Goal: Information Seeking & Learning: Learn about a topic

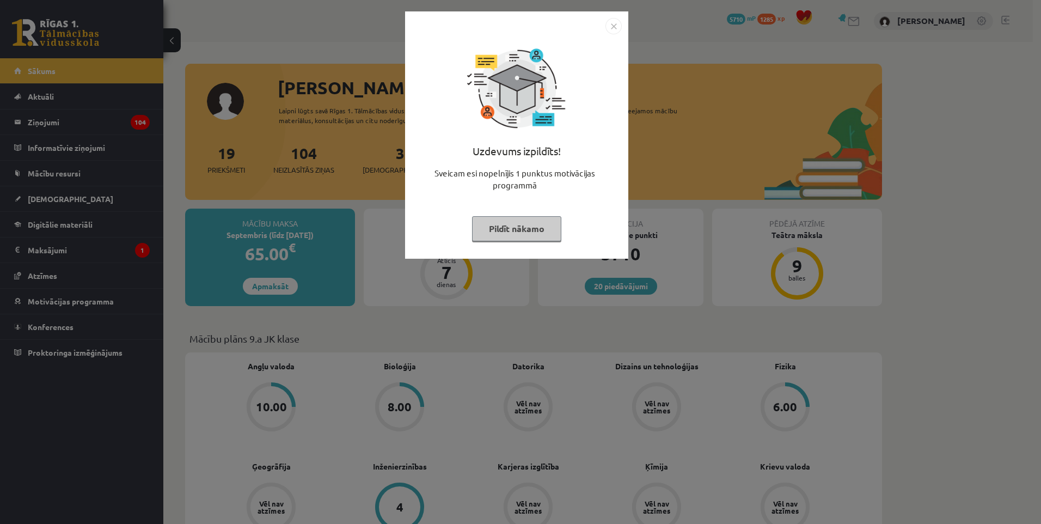
click at [534, 232] on button "Pildīt nākamo" at bounding box center [516, 228] width 89 height 25
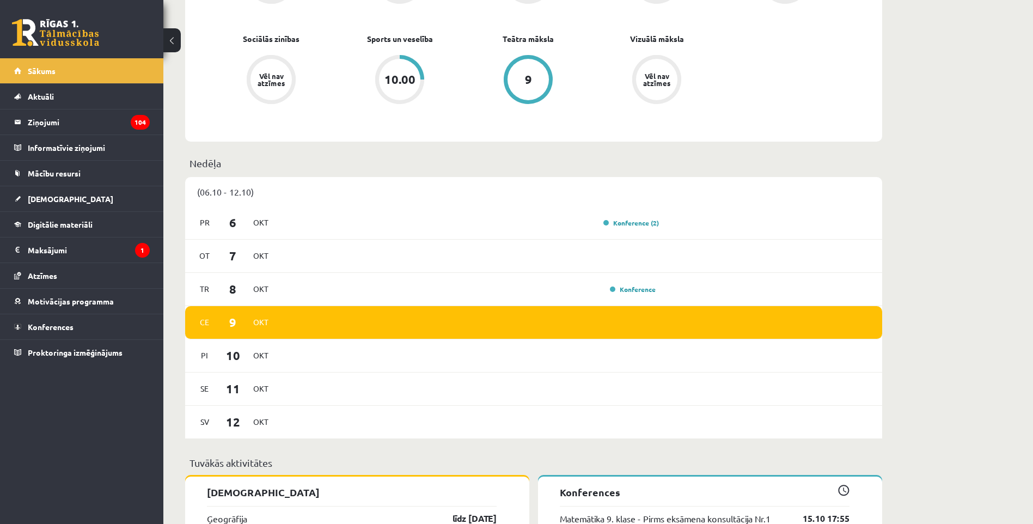
scroll to position [653, 0]
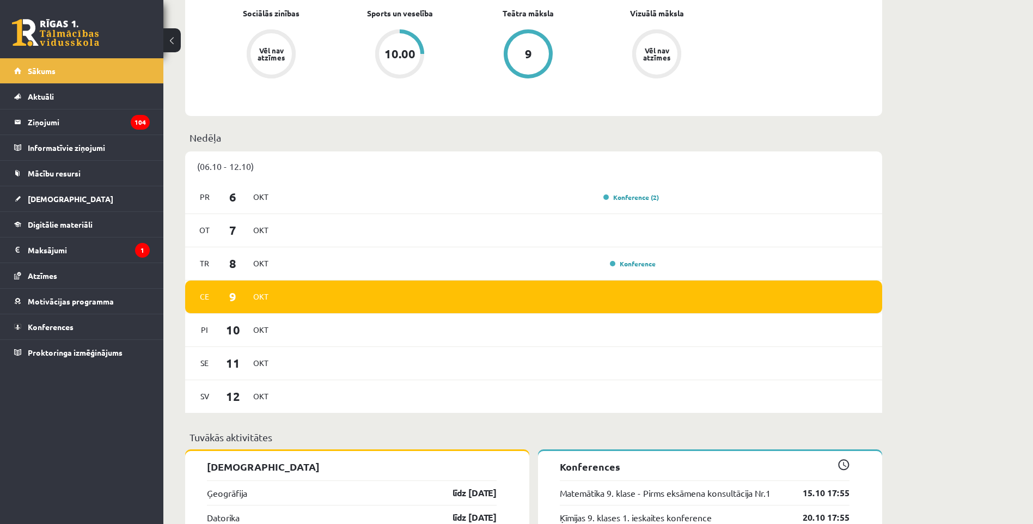
drag, startPoint x: 658, startPoint y: 283, endPoint x: 654, endPoint y: 287, distance: 6.2
click at [655, 286] on div "Ce 9 Okt" at bounding box center [533, 296] width 697 height 33
click at [643, 262] on link "Konference" at bounding box center [633, 263] width 46 height 9
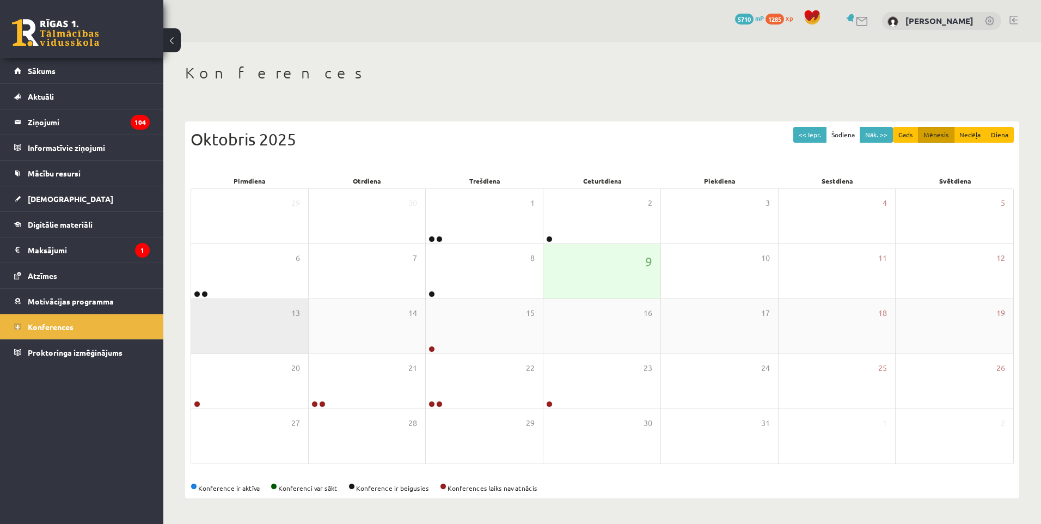
click at [211, 310] on div "13" at bounding box center [249, 326] width 117 height 54
click at [214, 303] on div "13" at bounding box center [249, 326] width 117 height 54
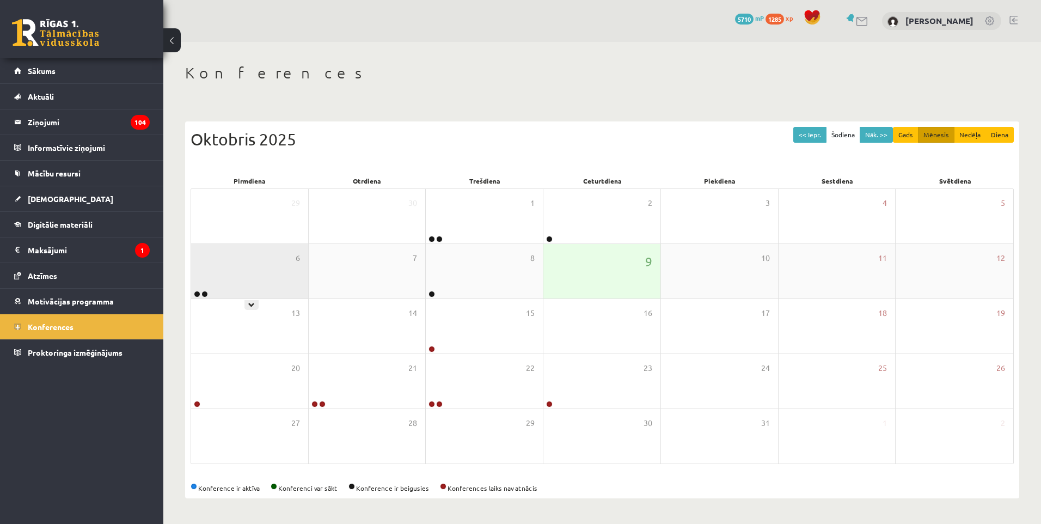
click at [234, 291] on div "6" at bounding box center [249, 271] width 117 height 54
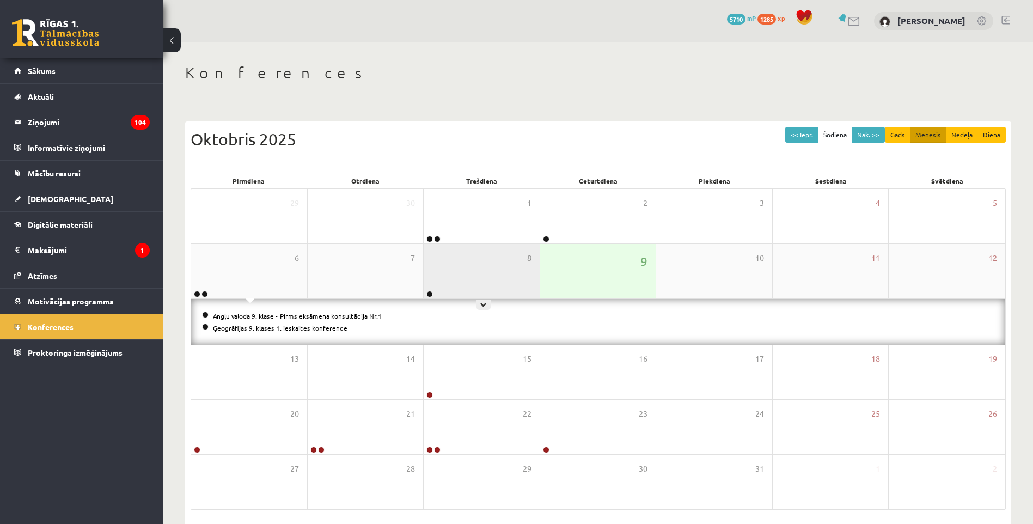
click at [470, 275] on div "8" at bounding box center [482, 271] width 116 height 54
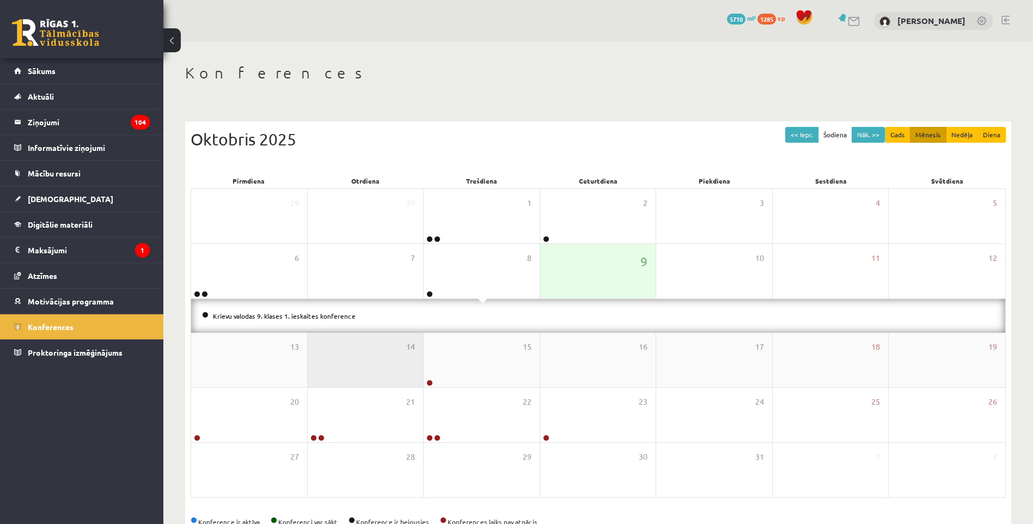
click at [401, 346] on div "14" at bounding box center [366, 360] width 116 height 54
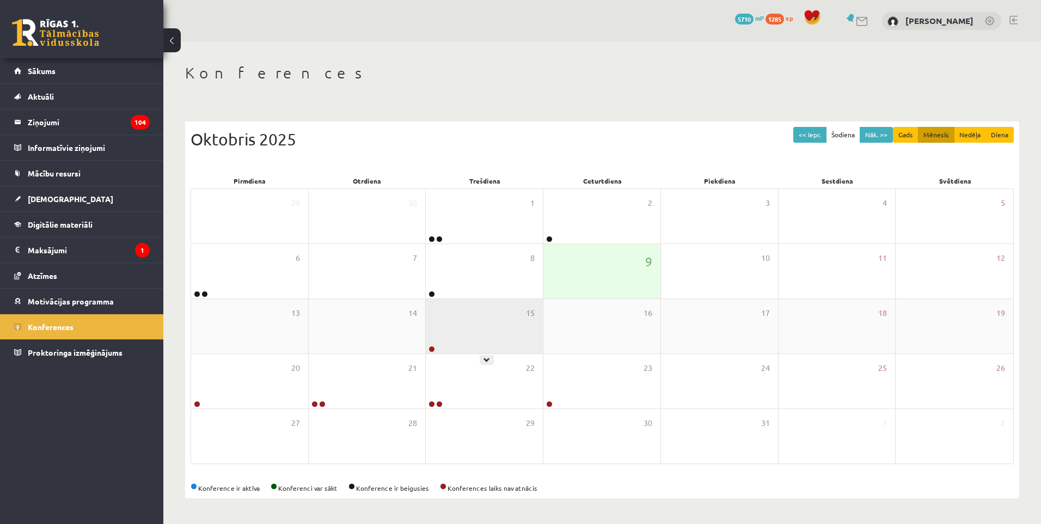
click at [457, 340] on div "15" at bounding box center [484, 326] width 117 height 54
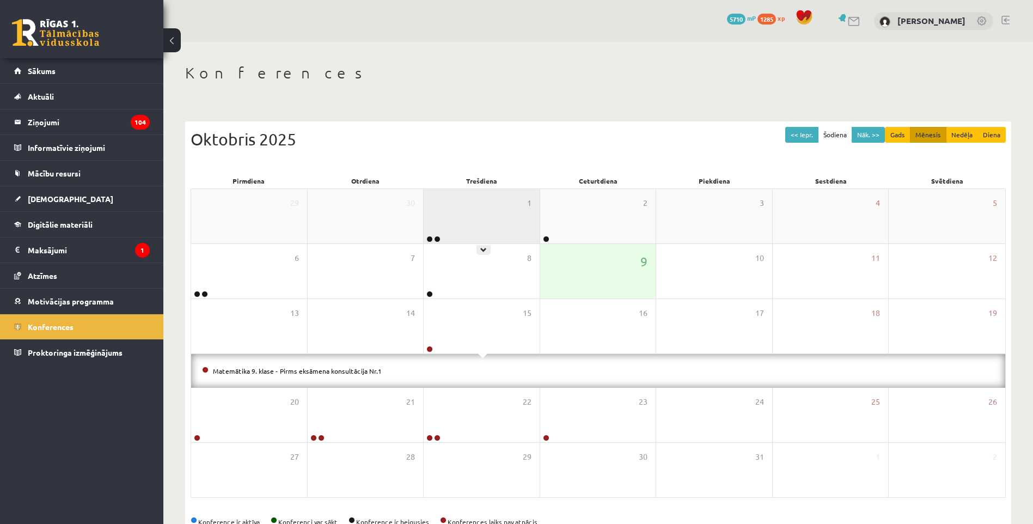
click at [462, 210] on div "1" at bounding box center [482, 216] width 116 height 54
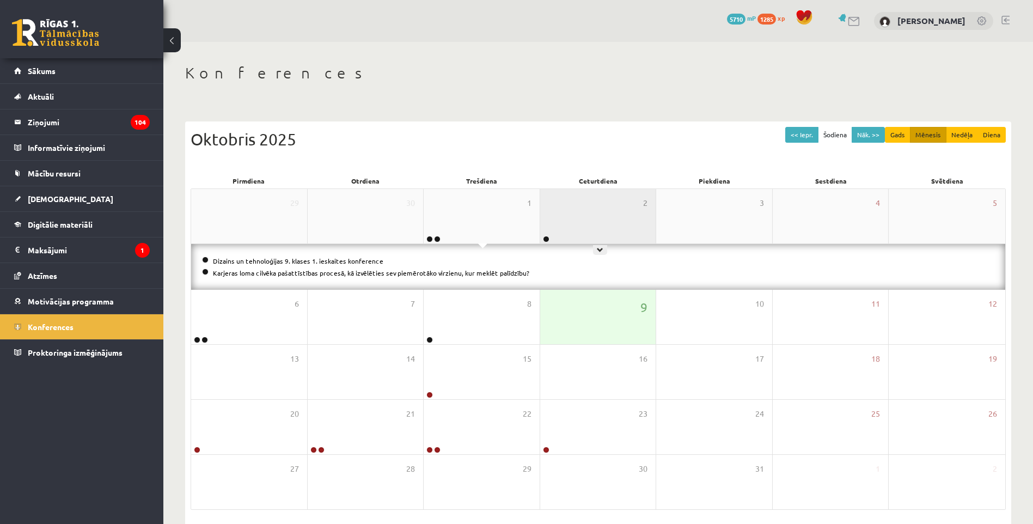
click at [554, 217] on div "2" at bounding box center [598, 216] width 116 height 54
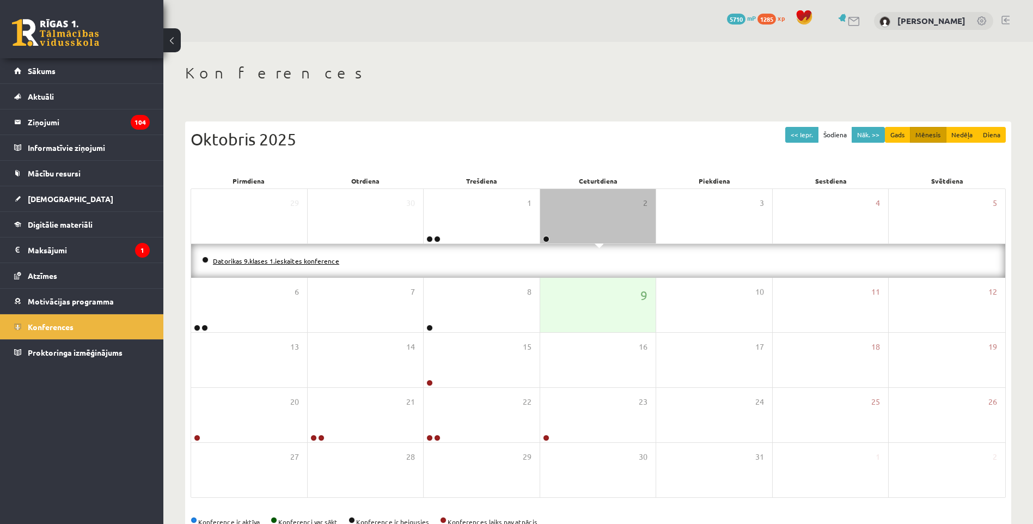
click at [287, 261] on link "Datorikas 9.klases 1.ieskaites konference" at bounding box center [276, 260] width 126 height 9
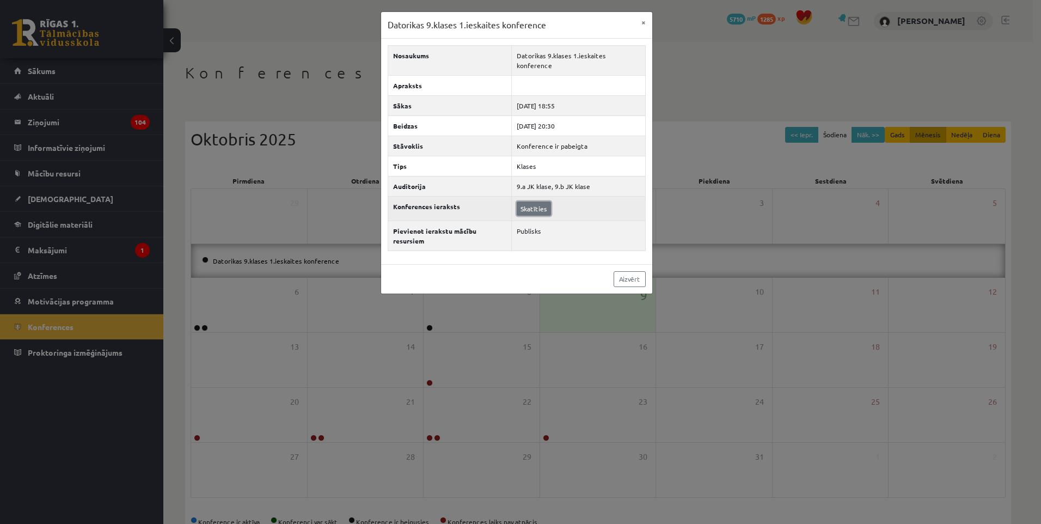
click at [542, 201] on link "Skatīties" at bounding box center [534, 208] width 34 height 14
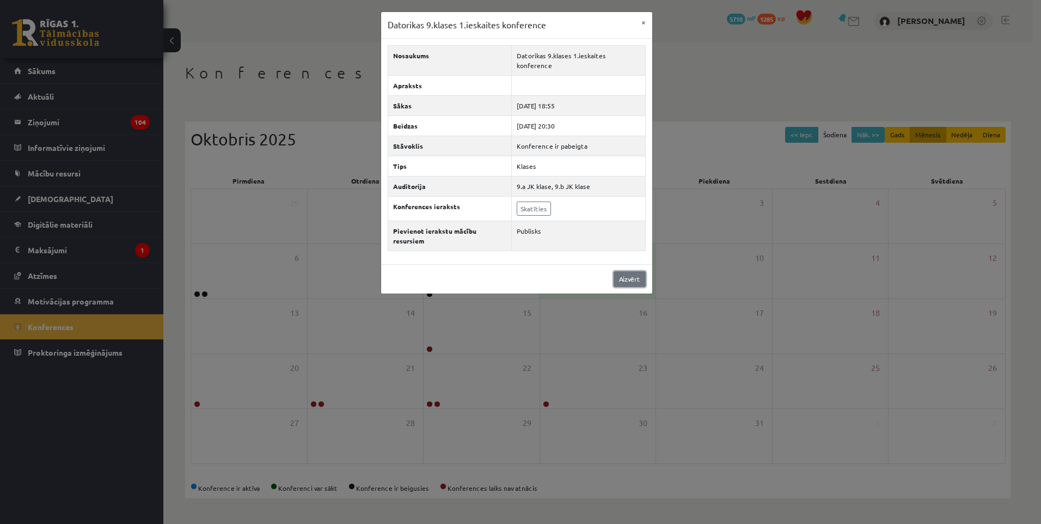
click at [632, 271] on link "Aizvērt" at bounding box center [630, 279] width 32 height 16
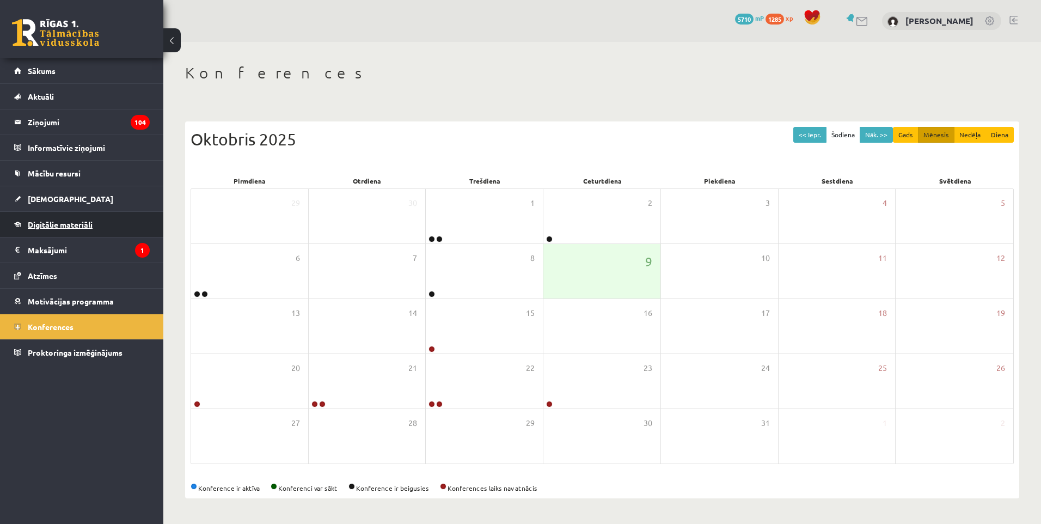
click at [58, 224] on span "Digitālie materiāli" at bounding box center [60, 224] width 65 height 10
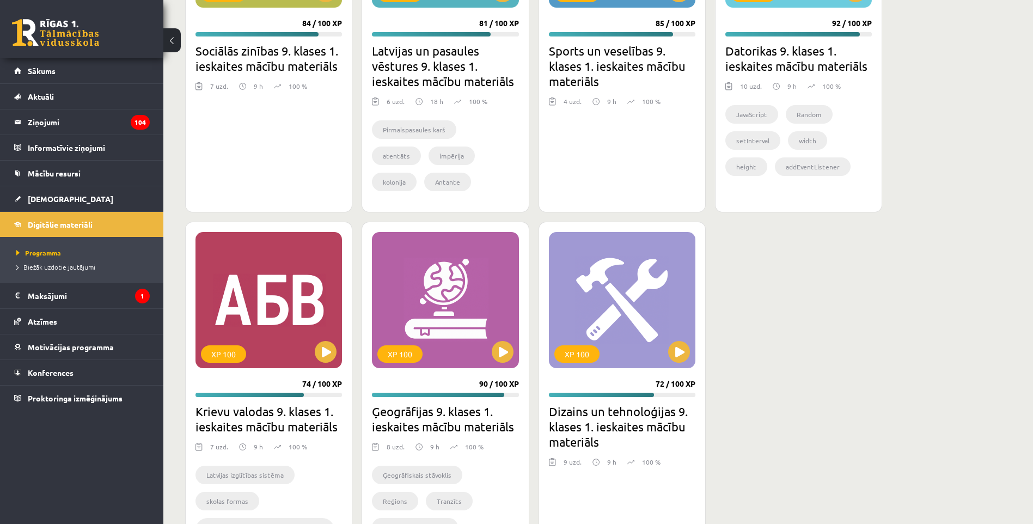
scroll to position [1307, 0]
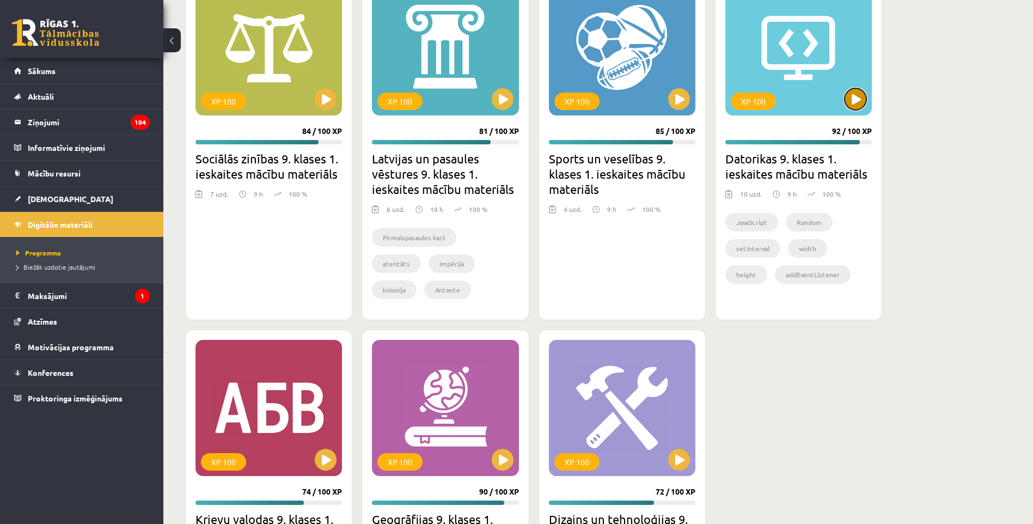
click at [860, 100] on button at bounding box center [855, 99] width 22 height 22
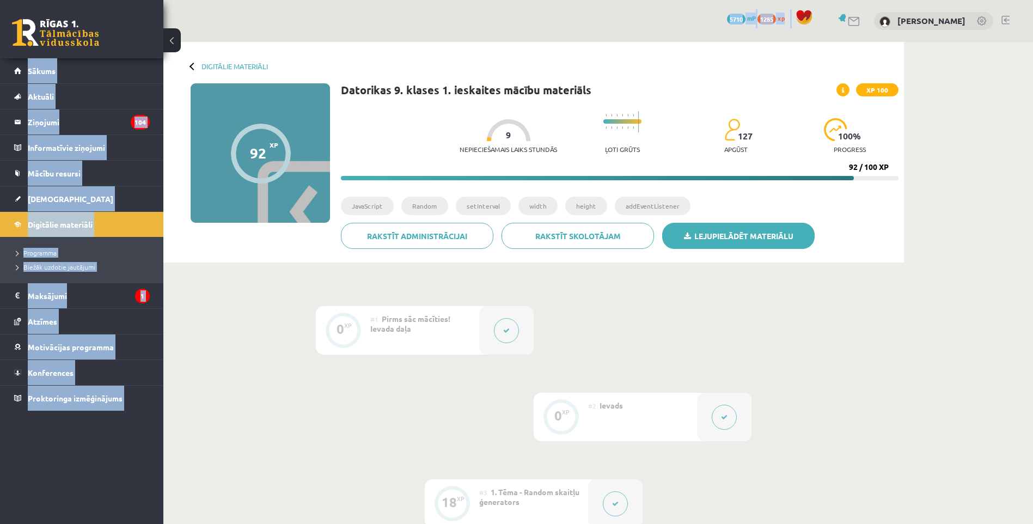
click at [763, 231] on link "Lejupielādēt materiālu" at bounding box center [738, 236] width 152 height 26
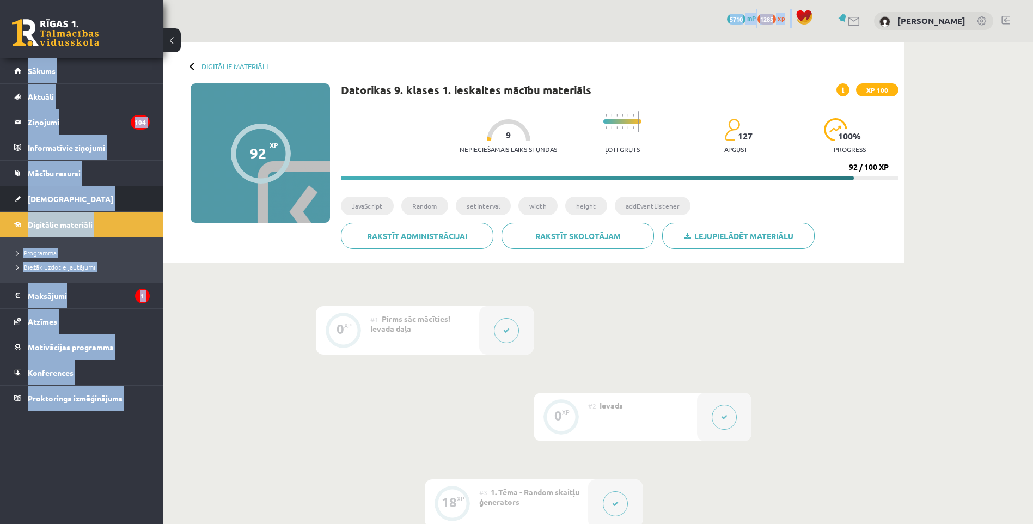
click at [41, 191] on link "[DEMOGRAPHIC_DATA]" at bounding box center [82, 198] width 136 height 25
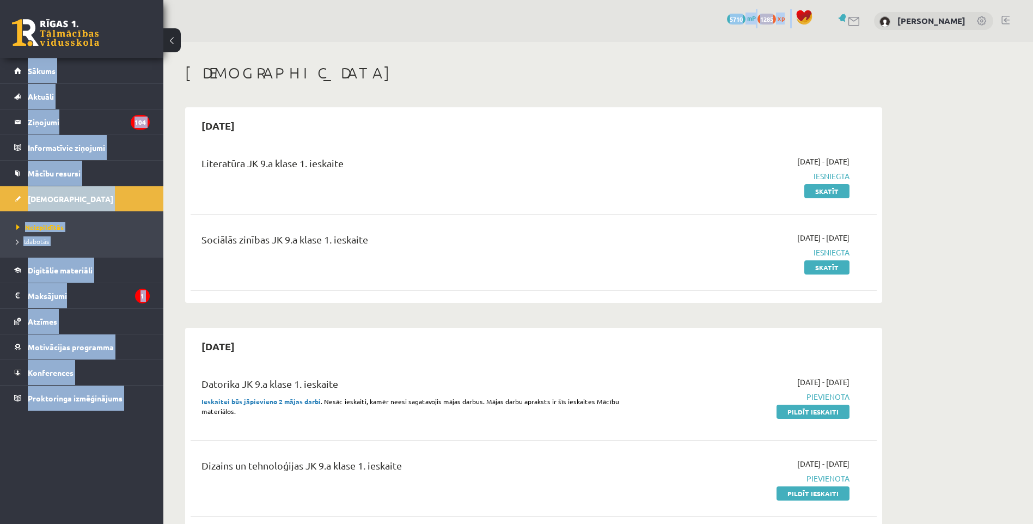
scroll to position [54, 0]
